Goal: Information Seeking & Learning: Learn about a topic

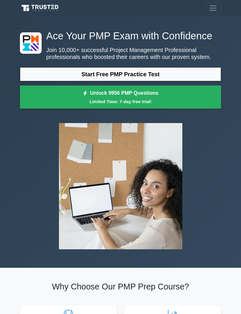
click at [201, 81] on link "Start Free PMP Practice Test" at bounding box center [120, 74] width 201 height 14
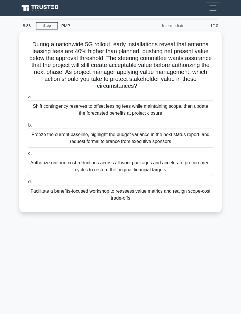
click at [146, 166] on div "Authorize uniform cost reductions across all work packages and accelerate procu…" at bounding box center [120, 166] width 187 height 19
click at [27, 155] on input "c. Authorize uniform cost reductions across all work packages and accelerate pr…" at bounding box center [27, 154] width 0 height 4
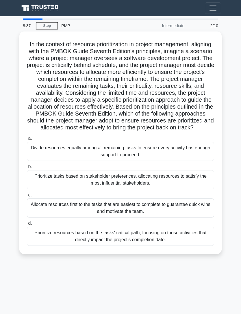
click at [121, 218] on div "Allocate resources first to the tasks that are easiest to complete to guarantee…" at bounding box center [120, 207] width 187 height 19
click at [27, 197] on input "c. Allocate resources first to the tasks that are easiest to complete to guaran…" at bounding box center [27, 195] width 0 height 4
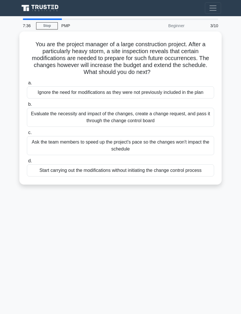
click at [205, 123] on div "Evaluate the necessity and impact of the changes, create a change request, and …" at bounding box center [120, 117] width 187 height 19
click at [27, 106] on input "b. Evaluate the necessity and impact of the changes, create a change request, a…" at bounding box center [27, 105] width 0 height 4
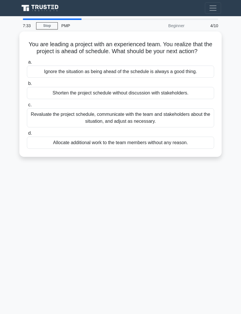
click at [228, 58] on main "7:33 Stop PMP Beginner 4/10 You are leading a project with an experienced team.…" at bounding box center [120, 165] width 241 height 298
click at [185, 121] on div "Revaluate the project schedule, communicate with the team and stakeholders abou…" at bounding box center [120, 117] width 187 height 19
click at [27, 107] on input "c. Revaluate the project schedule, communicate with the team and stakeholders a…" at bounding box center [27, 105] width 0 height 4
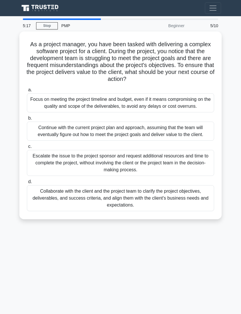
click at [144, 211] on div "Collaborate with the client and the project team to clarify the project objecti…" at bounding box center [120, 198] width 187 height 26
click at [27, 184] on input "d. Collaborate with the client and the project team to clarify the project obje…" at bounding box center [27, 182] width 0 height 4
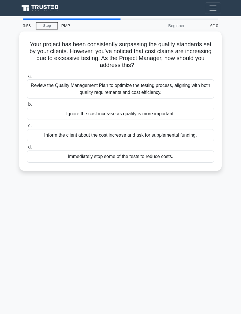
click at [198, 132] on div "Inform the client about the cost increase and ask for supplemental funding." at bounding box center [120, 135] width 187 height 12
click at [27, 128] on input "c. Inform the client about the cost increase and ask for supplemental funding." at bounding box center [27, 126] width 0 height 4
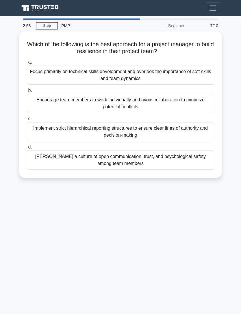
click at [188, 159] on div "Foster a culture of open communication, trust, and psychological safety among t…" at bounding box center [120, 160] width 187 height 19
click at [27, 149] on input "d. Foster a culture of open communication, trust, and psychological safety amon…" at bounding box center [27, 147] width 0 height 4
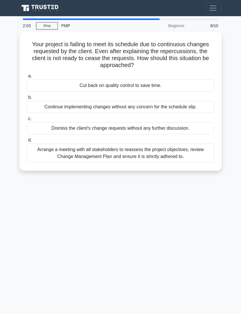
click at [179, 157] on div "Arrange a meeting with all stakeholders to reassess the project objectives, rev…" at bounding box center [120, 153] width 187 height 19
click at [27, 142] on input "d. Arrange a meeting with all stakeholders to reassess the project objectives, …" at bounding box center [27, 140] width 0 height 4
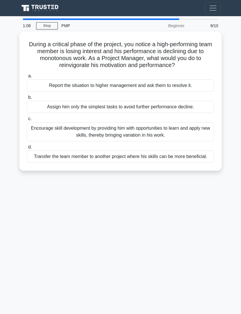
click at [181, 136] on div "Encourage skill development by providing him with opportunities to learn and ap…" at bounding box center [120, 131] width 187 height 19
click at [27, 121] on input "c. Encourage skill development by providing him with opportunities to learn and…" at bounding box center [27, 119] width 0 height 4
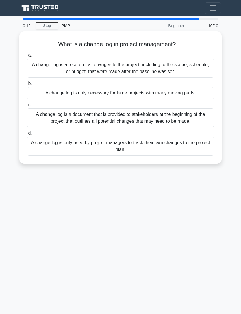
click at [183, 113] on div "A change log is a document that is provided to stakeholders at the beginning of…" at bounding box center [120, 117] width 187 height 19
click at [27, 107] on input "c. A change log is a document that is provided to stakeholders at the beginning…" at bounding box center [27, 105] width 0 height 4
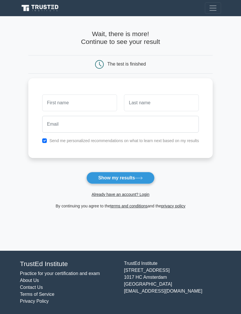
click at [92, 103] on input "text" at bounding box center [79, 102] width 75 height 17
type input "Kat"
click at [146, 107] on input "text" at bounding box center [161, 102] width 75 height 17
type input "Lynn"
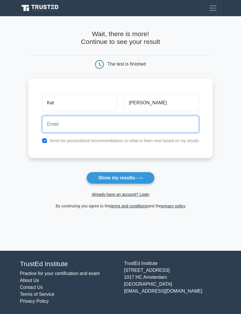
click at [138, 123] on input "email" at bounding box center [120, 124] width 157 height 17
type input "katit2607@gmail.com"
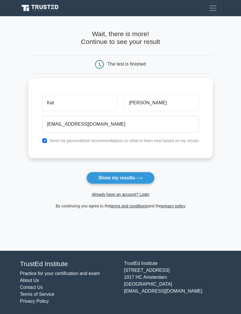
click at [139, 179] on icon at bounding box center [139, 178] width 8 height 3
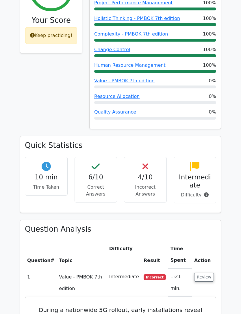
scroll to position [274, 0]
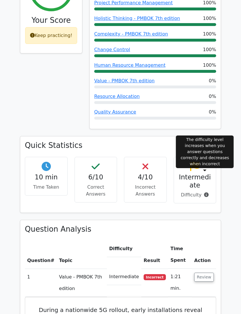
click at [205, 192] on icon at bounding box center [206, 194] width 5 height 5
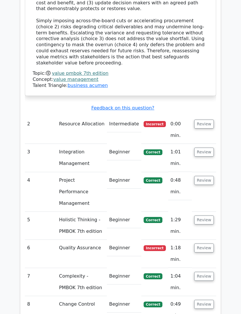
scroll to position [805, 0]
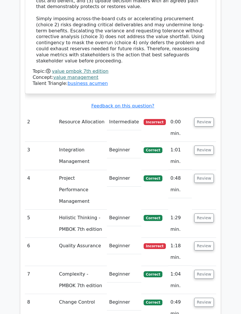
click at [202, 242] on button "Review" at bounding box center [204, 246] width 20 height 9
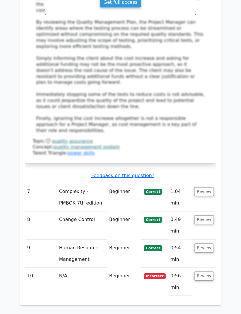
scroll to position [1262, 0]
click at [206, 272] on button "Review" at bounding box center [204, 276] width 20 height 9
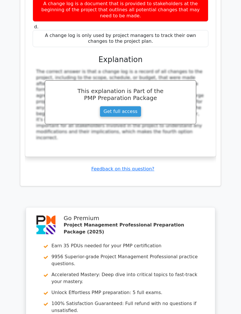
scroll to position [1673, 0]
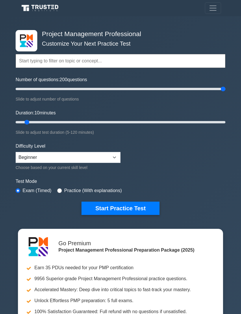
type input "200"
type input "120"
click at [118, 159] on select "Beginner Intermediate Expert" at bounding box center [68, 157] width 105 height 11
select select "intermediate"
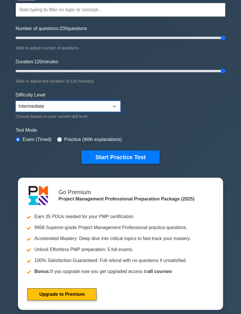
scroll to position [51, 0]
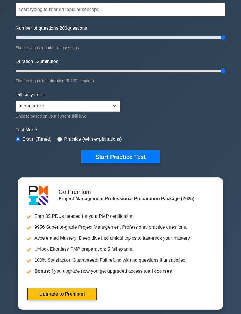
click at [146, 159] on button "Start Practice Test" at bounding box center [120, 156] width 78 height 13
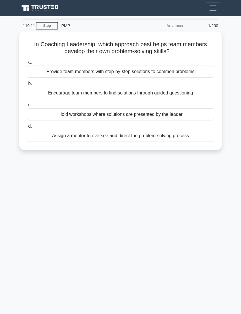
click at [185, 70] on div "Provide team members with step-by-step solutions to common problems" at bounding box center [120, 72] width 187 height 12
click at [27, 64] on input "a. Provide team members with step-by-step solutions to common problems" at bounding box center [27, 62] width 0 height 4
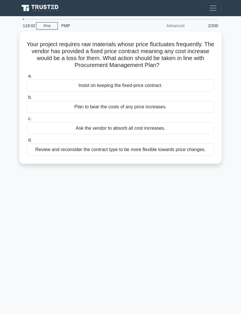
click at [44, 25] on link "Stop" at bounding box center [47, 25] width 22 height 7
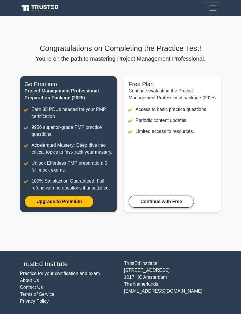
click at [176, 208] on link "Continue with Free" at bounding box center [161, 202] width 65 height 12
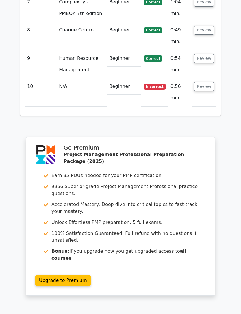
scroll to position [1087, 0]
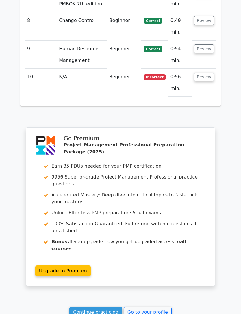
click at [101, 307] on link "Continue practicing" at bounding box center [95, 312] width 53 height 11
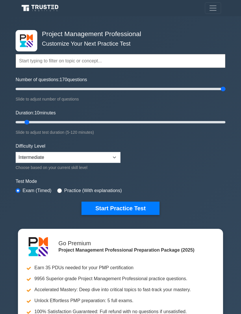
type input "200"
type input "120"
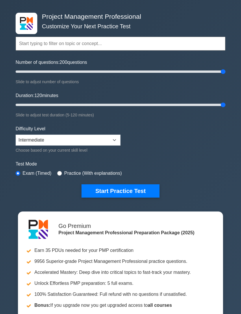
scroll to position [29, 0]
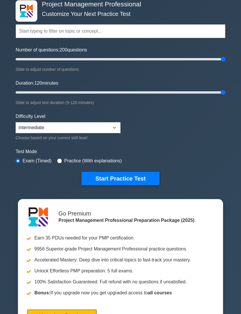
click at [147, 180] on button "Start Practice Test" at bounding box center [120, 178] width 78 height 13
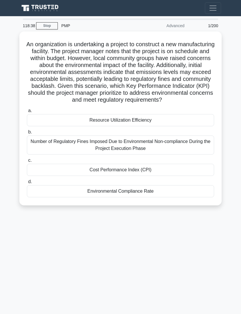
click at [131, 104] on h5 "An organization is undertaking a project to construct a new manufacturing facil…" at bounding box center [120, 72] width 188 height 63
click at [114, 197] on div "Environmental Compliance Rate" at bounding box center [120, 191] width 187 height 12
click at [27, 184] on input "d. Environmental Compliance Rate" at bounding box center [27, 182] width 0 height 4
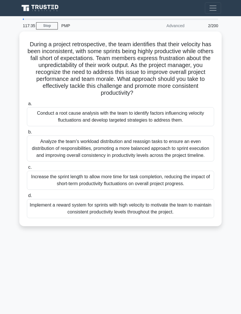
click at [49, 22] on link "Stop" at bounding box center [47, 25] width 22 height 7
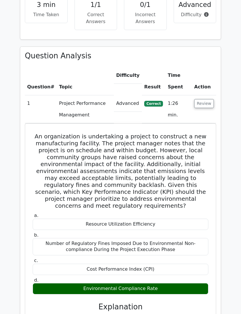
scroll to position [380, 0]
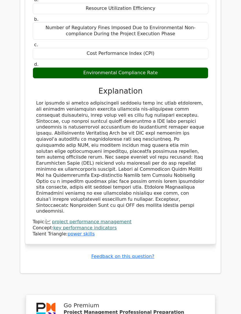
scroll to position [766, 0]
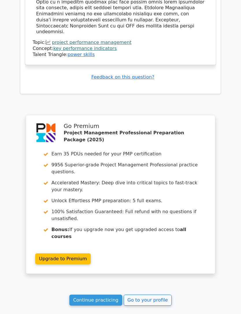
click at [107, 295] on link "Continue practicing" at bounding box center [95, 300] width 53 height 11
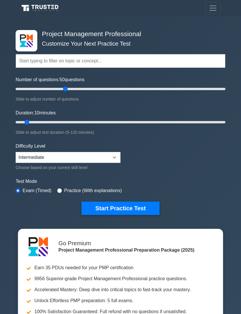
type input "50"
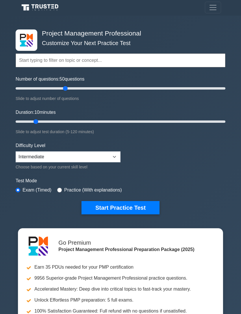
scroll to position [1, 0]
type input "30"
click at [147, 205] on button "Start Practice Test" at bounding box center [120, 207] width 78 height 13
click at [133, 209] on button "Start Practice Test" at bounding box center [120, 207] width 78 height 13
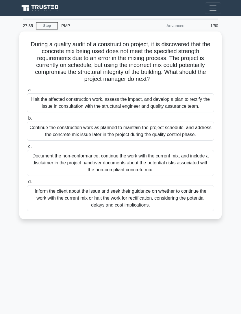
click at [83, 211] on div "Inform the client about the issue and seek their guidance on whether to continu…" at bounding box center [120, 198] width 187 height 26
click at [27, 184] on input "d. Inform the client about the issue and seek their guidance on whether to cont…" at bounding box center [27, 182] width 0 height 4
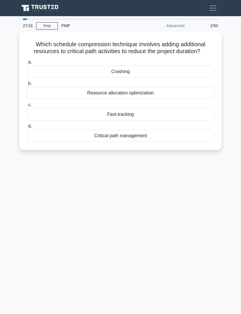
click at [47, 24] on link "Stop" at bounding box center [47, 25] width 22 height 7
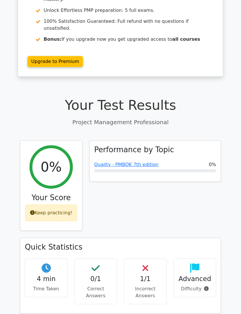
scroll to position [97, 0]
click at [66, 205] on div "Keep practicing!" at bounding box center [51, 213] width 52 height 17
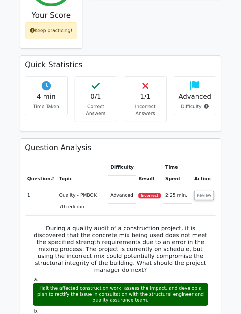
scroll to position [279, 0]
click at [152, 103] on p "Incorrect Answers" at bounding box center [145, 110] width 33 height 14
click at [144, 103] on p "Incorrect Answers" at bounding box center [145, 110] width 33 height 14
click at [205, 191] on button "Review" at bounding box center [204, 195] width 20 height 9
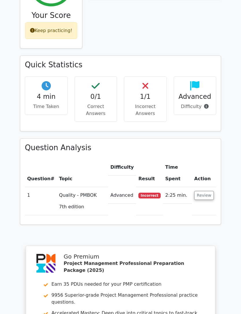
click at [207, 191] on button "Review" at bounding box center [204, 195] width 20 height 9
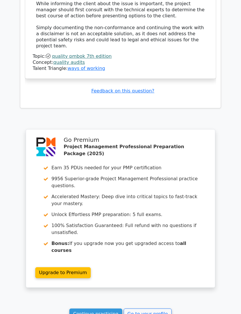
scroll to position [796, 0]
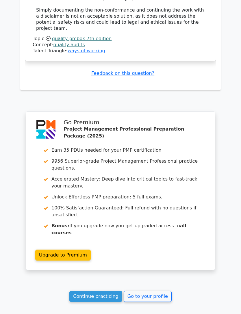
click at [107, 291] on link "Continue practicing" at bounding box center [95, 296] width 53 height 11
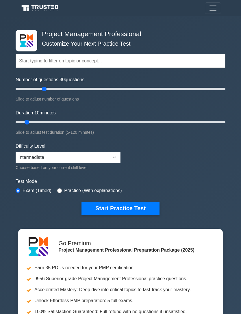
type input "30"
type input "20"
click at [120, 209] on button "Start Practice Test" at bounding box center [120, 208] width 78 height 13
click at [144, 204] on button "Start Practice Test" at bounding box center [120, 208] width 78 height 13
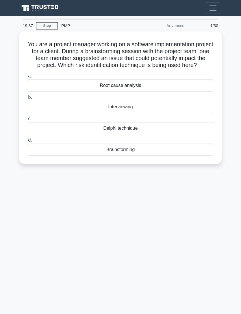
click at [201, 155] on div "Brainstorming" at bounding box center [120, 150] width 187 height 12
click at [27, 142] on input "d. Brainstorming" at bounding box center [27, 140] width 0 height 4
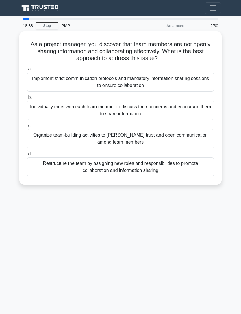
click at [194, 135] on div "Organize team-building activities to [PERSON_NAME] trust and open communication…" at bounding box center [120, 138] width 187 height 19
click at [27, 128] on input "c. Organize team-building activities to [PERSON_NAME] trust and open communicat…" at bounding box center [27, 126] width 0 height 4
